Goal: Transaction & Acquisition: Download file/media

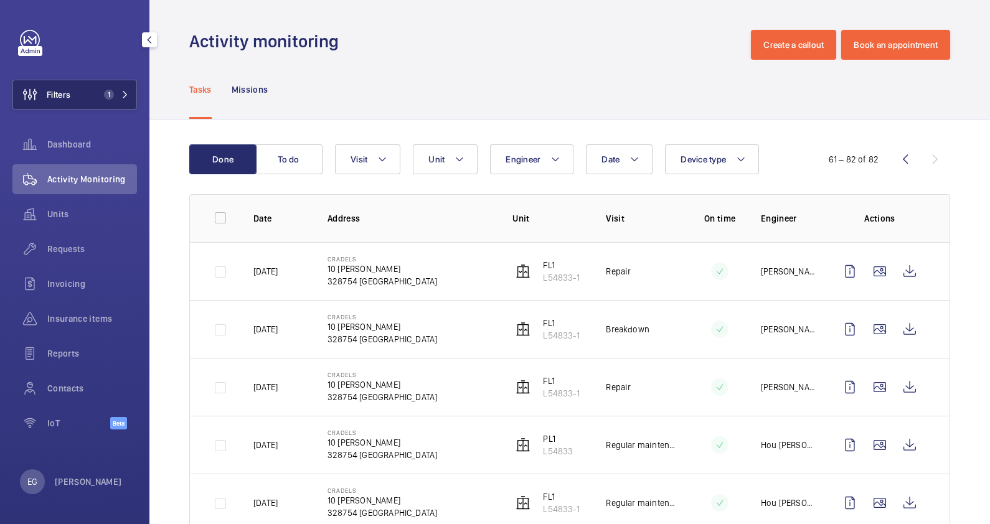
scroll to position [937, 0]
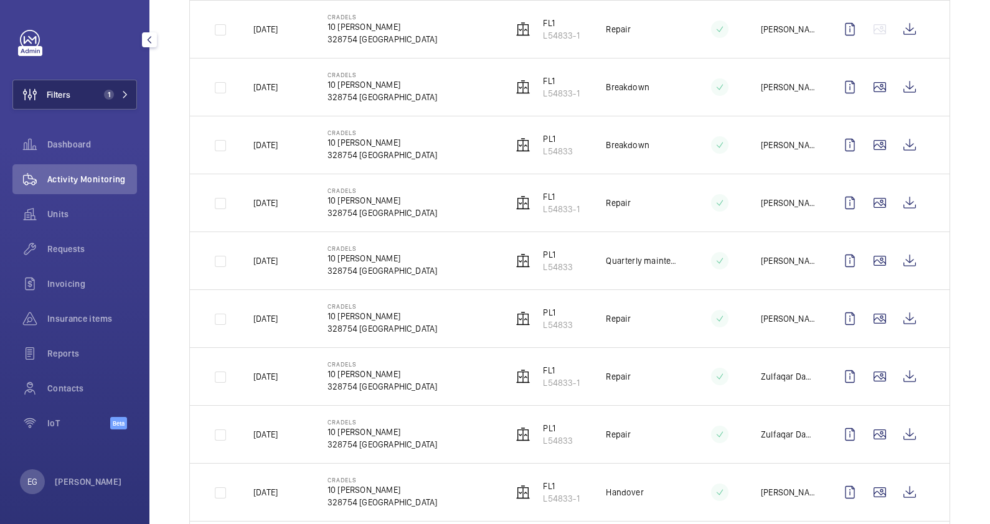
click at [116, 93] on span "1" at bounding box center [114, 95] width 30 height 10
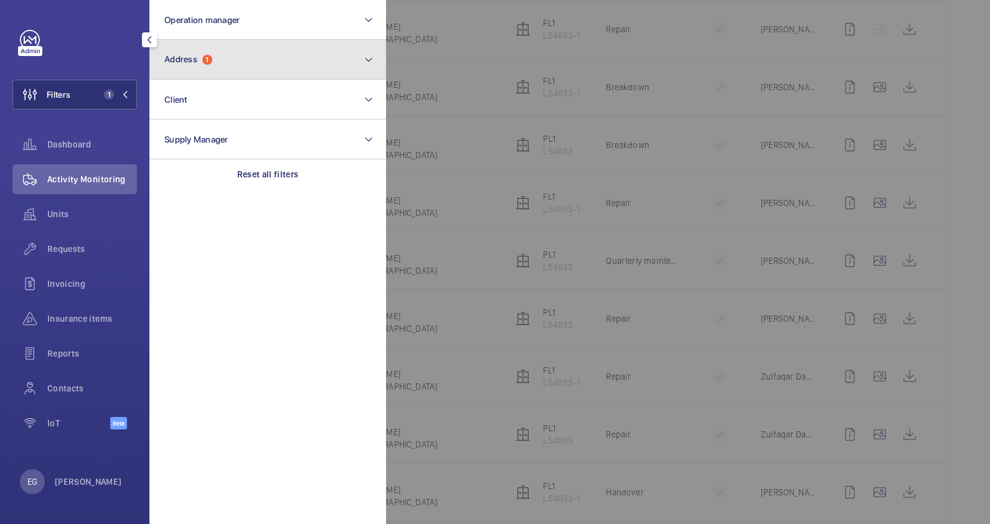
click at [258, 57] on button "Address 1" at bounding box center [267, 60] width 237 height 40
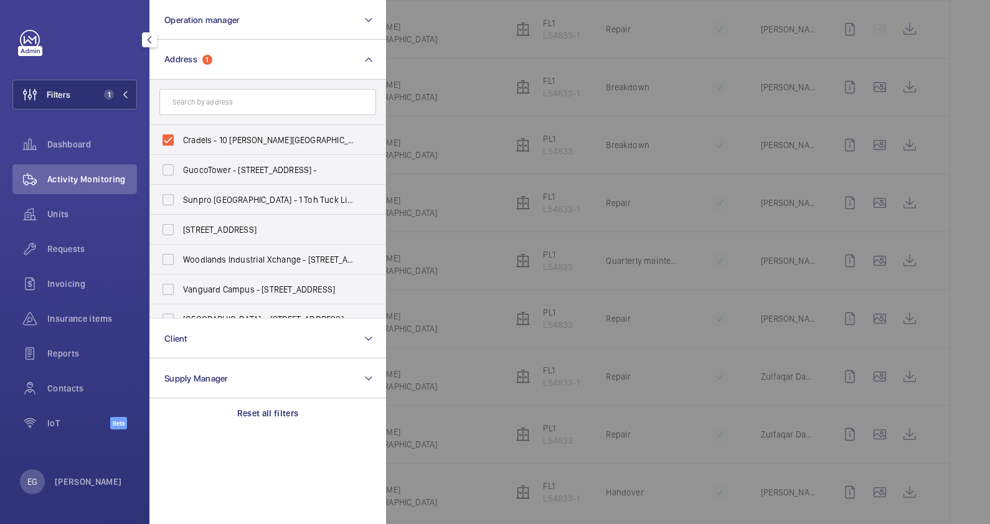
click at [231, 137] on span "Cradels - 10 [PERSON_NAME][GEOGRAPHIC_DATA]" at bounding box center [268, 140] width 171 height 12
click at [181, 137] on input "Cradels - 10 [PERSON_NAME][GEOGRAPHIC_DATA]" at bounding box center [168, 140] width 25 height 25
checkbox input "false"
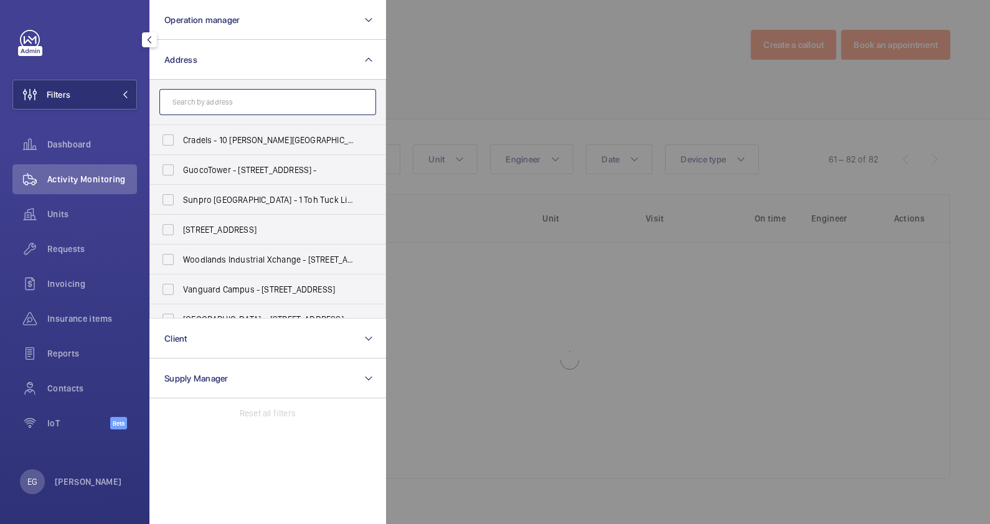
click at [234, 103] on input "text" at bounding box center [267, 102] width 217 height 26
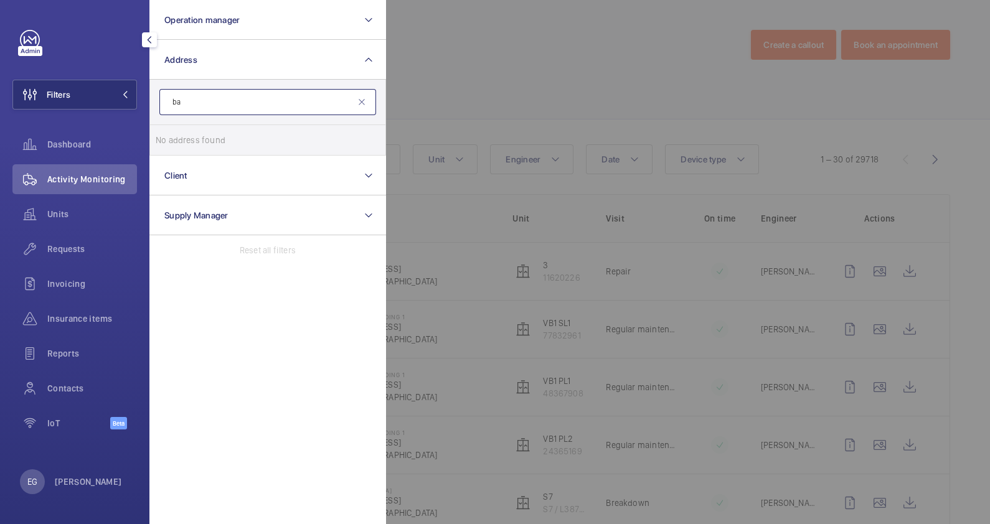
type input "b"
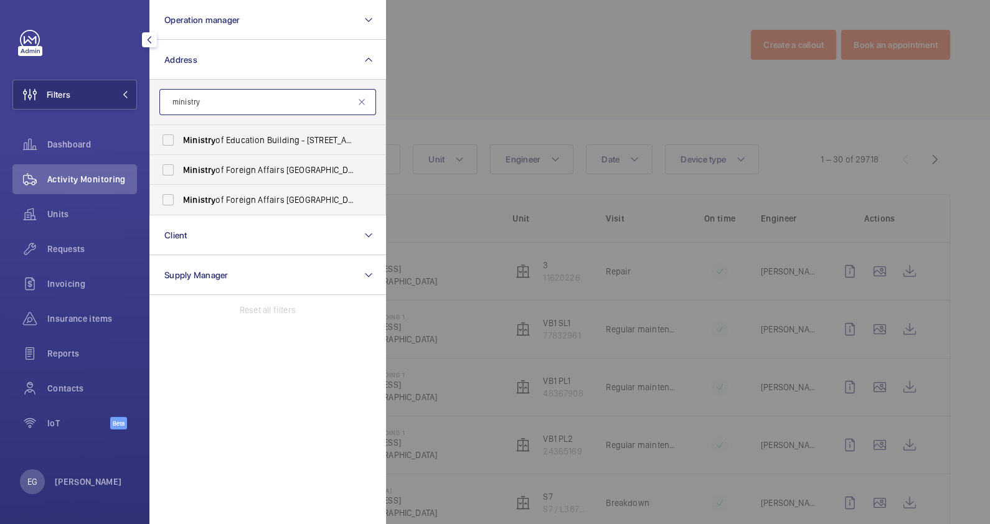
type input "ministry"
click at [298, 203] on span "Ministry of Foreign Affairs [GEOGRAPHIC_DATA] - [GEOGRAPHIC_DATA]" at bounding box center [268, 200] width 171 height 12
click at [181, 203] on input "Ministry of Foreign Affairs [GEOGRAPHIC_DATA] - [GEOGRAPHIC_DATA]" at bounding box center [168, 199] width 25 height 25
checkbox input "true"
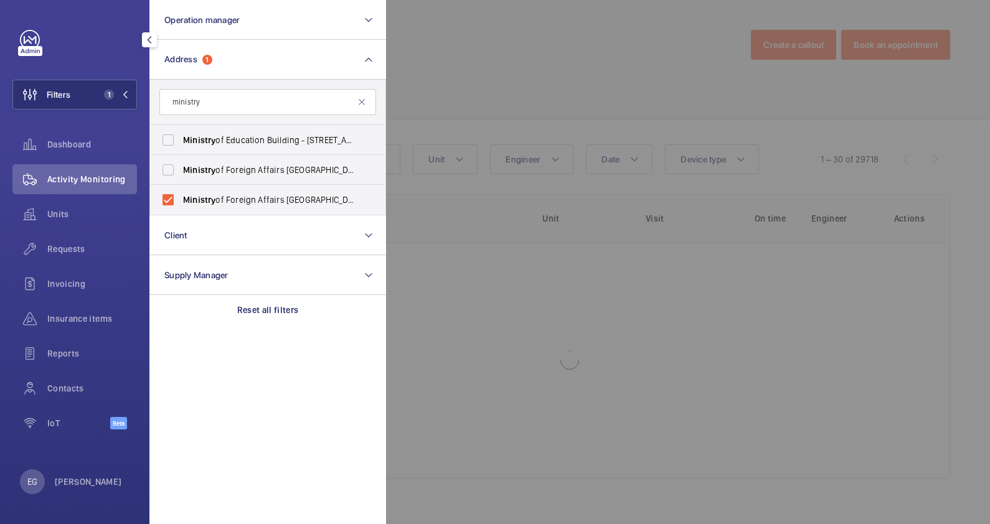
click at [498, 62] on div at bounding box center [881, 262] width 990 height 524
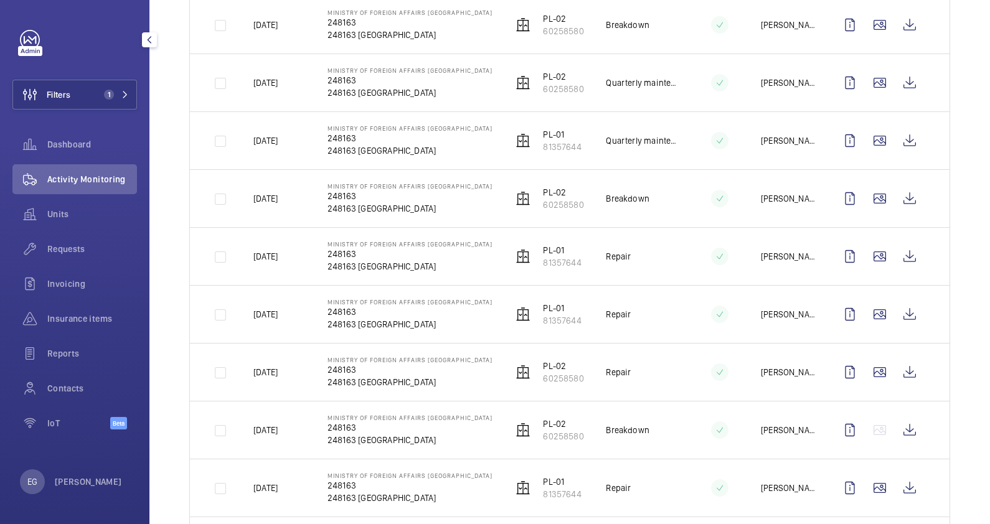
scroll to position [311, 0]
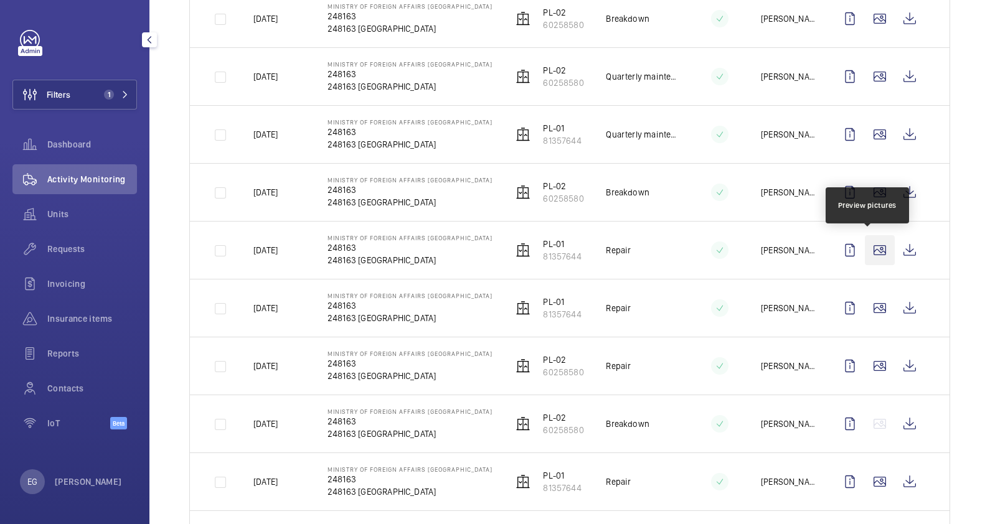
click at [869, 250] on wm-front-icon-button at bounding box center [880, 250] width 30 height 30
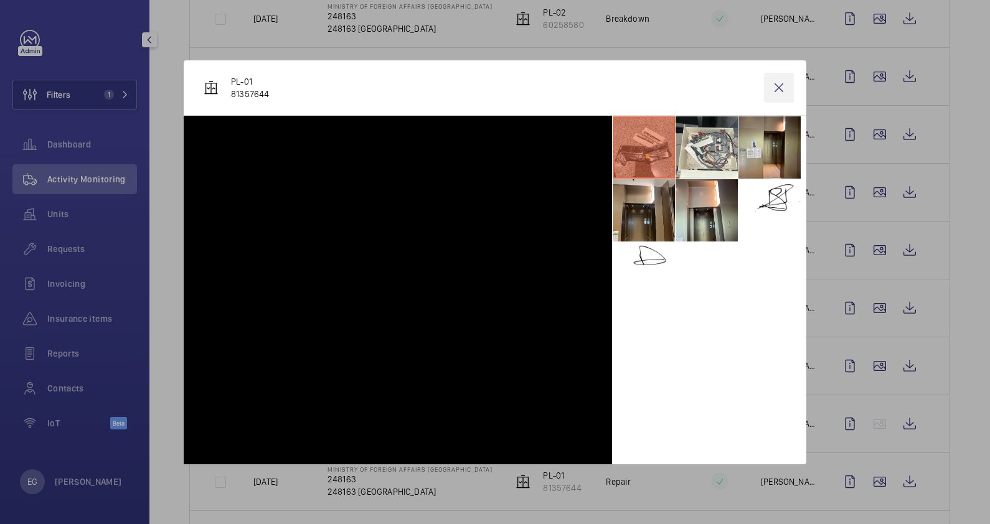
click at [775, 82] on wm-front-icon-button at bounding box center [779, 88] width 30 height 30
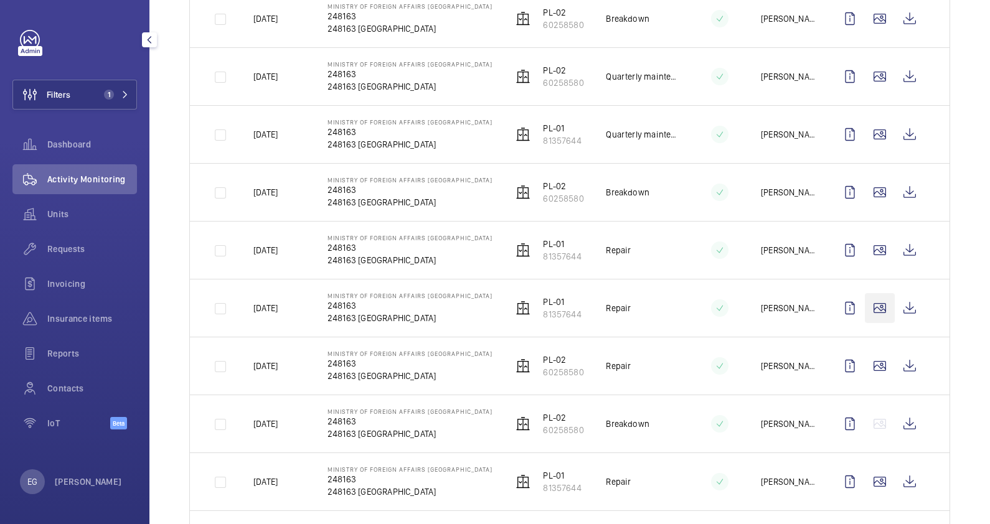
click at [867, 308] on wm-front-icon-button at bounding box center [880, 308] width 30 height 30
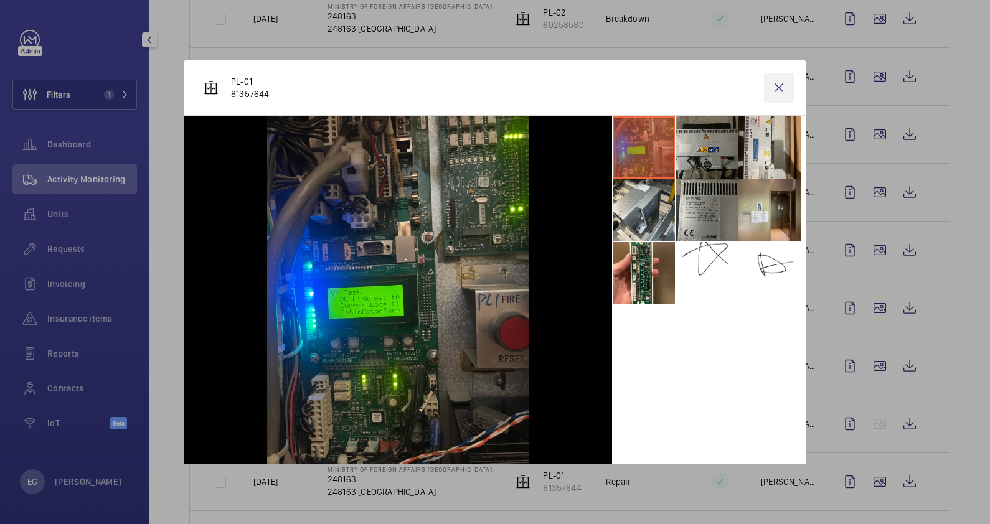
click at [780, 85] on wm-front-icon-button at bounding box center [779, 88] width 30 height 30
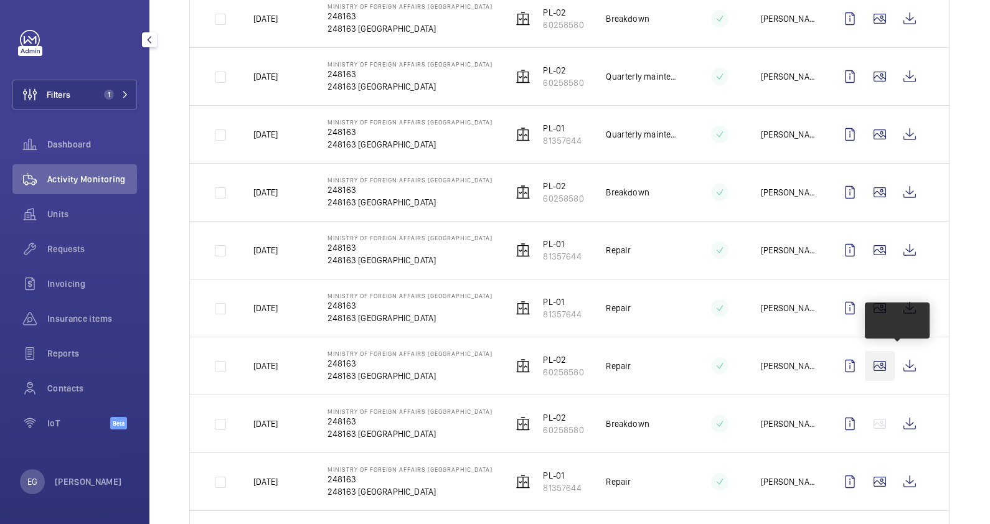
click at [874, 364] on wm-front-icon-button at bounding box center [880, 366] width 30 height 30
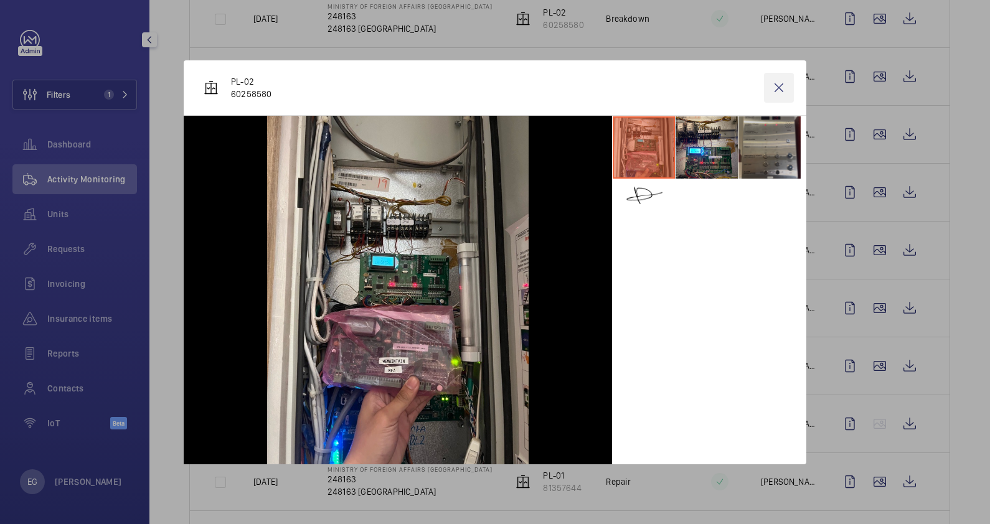
click at [782, 89] on wm-front-icon-button at bounding box center [779, 88] width 30 height 30
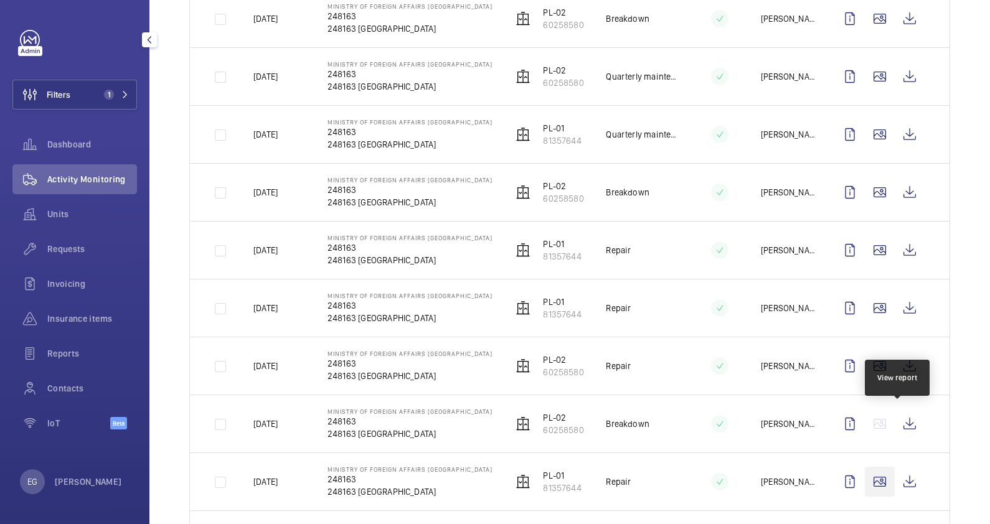
click at [872, 467] on wm-front-icon-button at bounding box center [880, 482] width 30 height 30
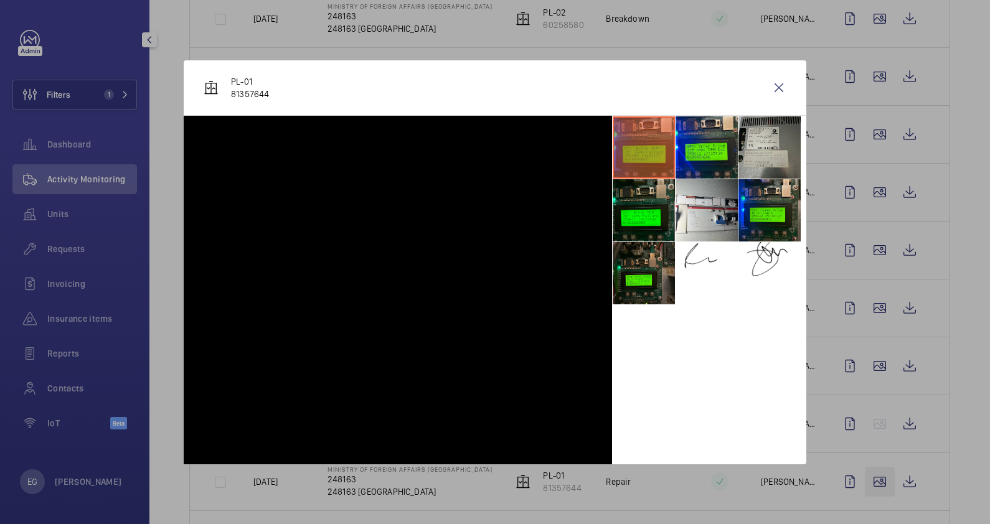
scroll to position [389, 0]
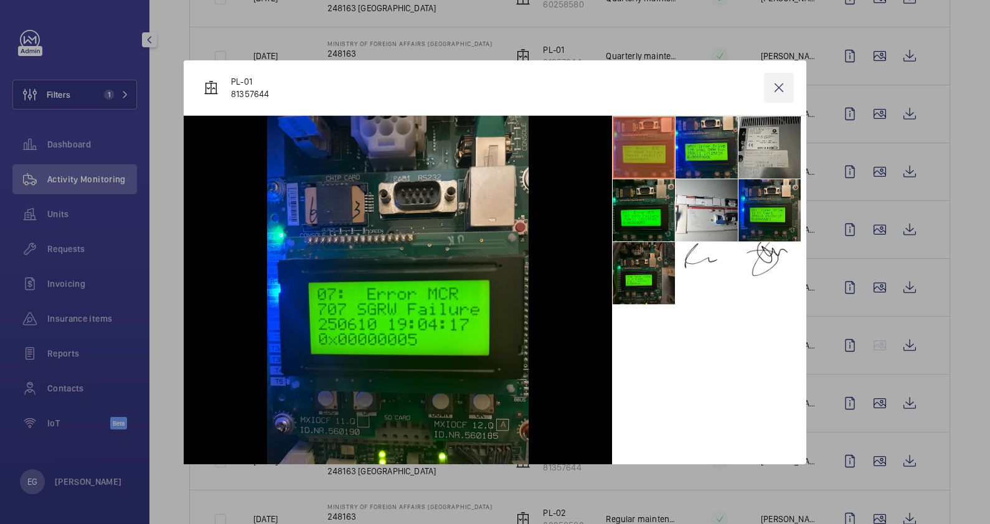
click at [783, 84] on wm-front-icon-button at bounding box center [779, 88] width 30 height 30
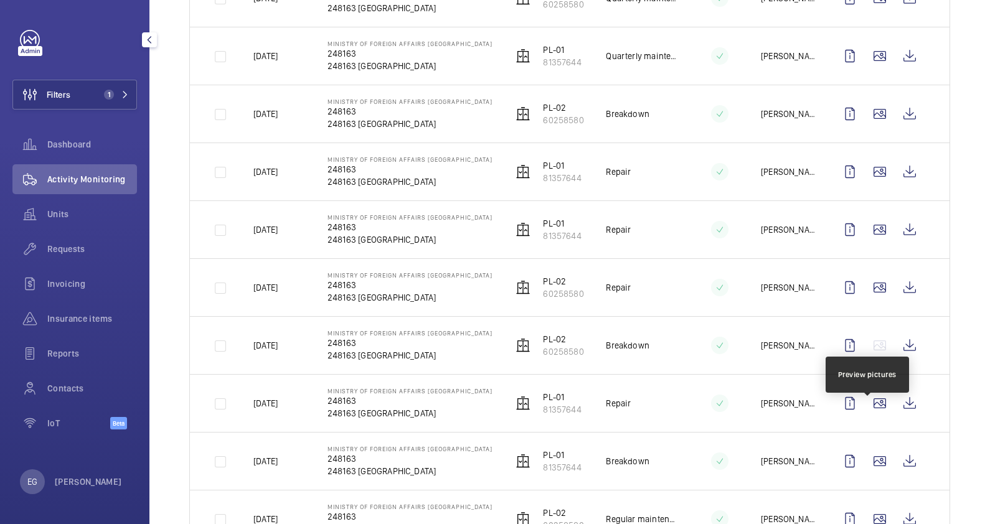
scroll to position [544, 0]
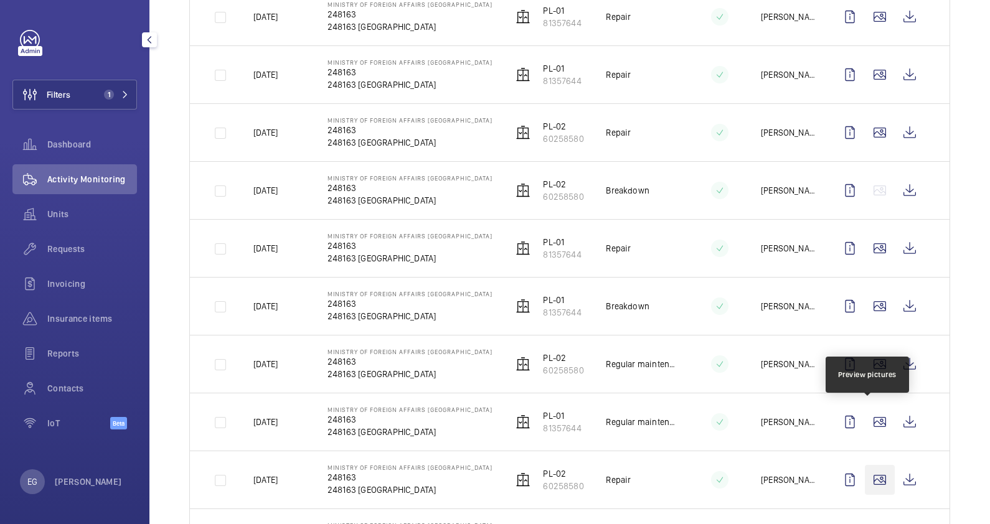
click at [872, 484] on wm-front-icon-button at bounding box center [880, 480] width 30 height 30
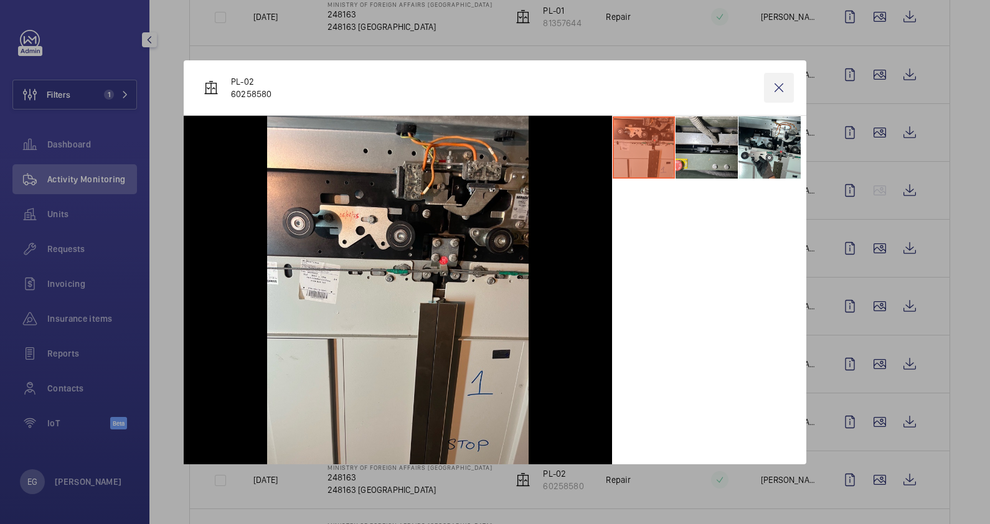
click at [785, 87] on wm-front-icon-button at bounding box center [779, 88] width 30 height 30
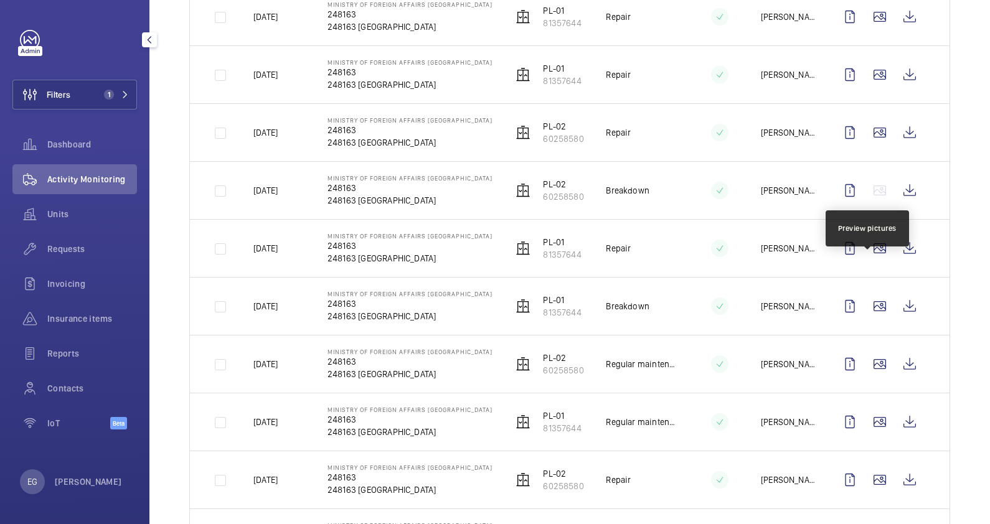
scroll to position [0, 0]
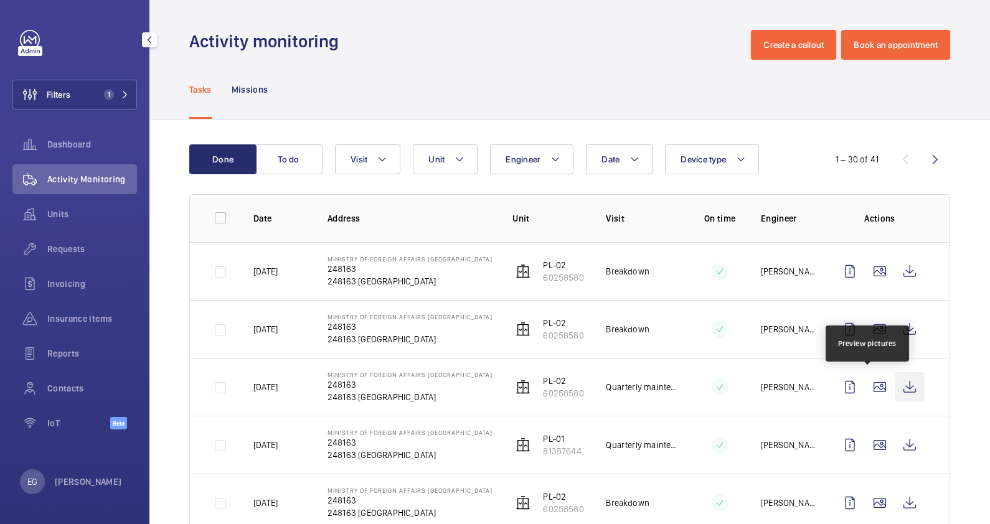
click at [904, 386] on wm-front-icon-button at bounding box center [910, 387] width 30 height 30
